Goal: Task Accomplishment & Management: Complete application form

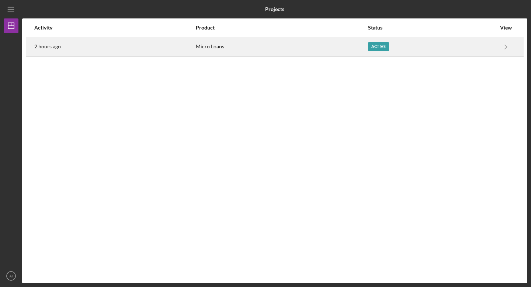
click at [374, 46] on div "Active" at bounding box center [378, 46] width 21 height 9
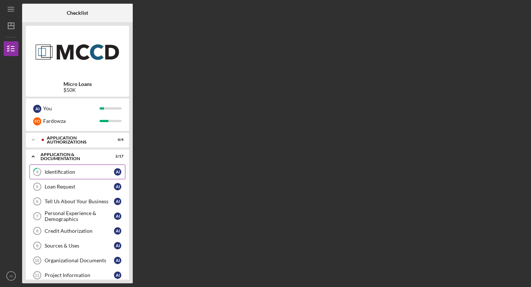
click at [69, 173] on div "Identification" at bounding box center [79, 172] width 69 height 6
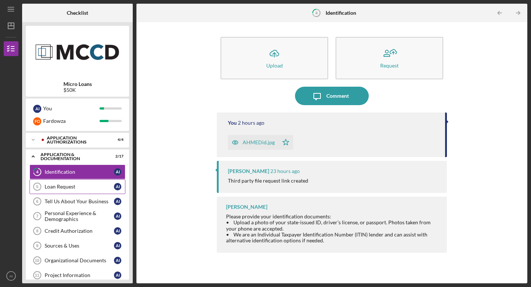
click at [65, 189] on div "Loan Request" at bounding box center [79, 187] width 69 height 6
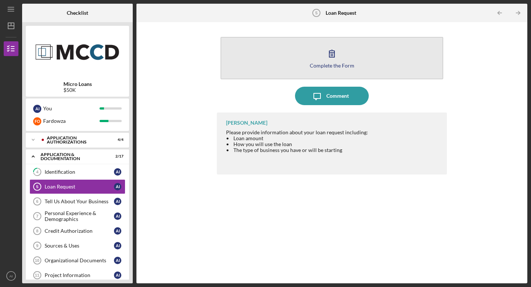
click at [293, 63] on button "Complete the Form Form" at bounding box center [332, 58] width 223 height 42
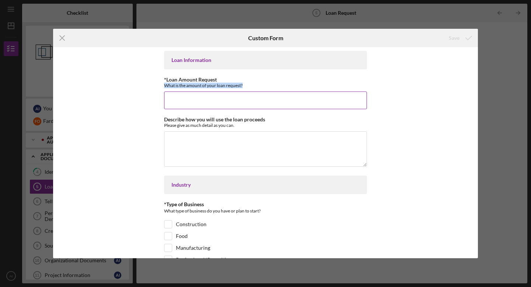
drag, startPoint x: 164, startPoint y: 87, endPoint x: 250, endPoint y: 87, distance: 86.0
click at [250, 87] on div "What is the amount of your loan request?" at bounding box center [265, 86] width 203 height 6
copy div "What is the amount of your loan request?"
